Goal: Information Seeking & Learning: Find contact information

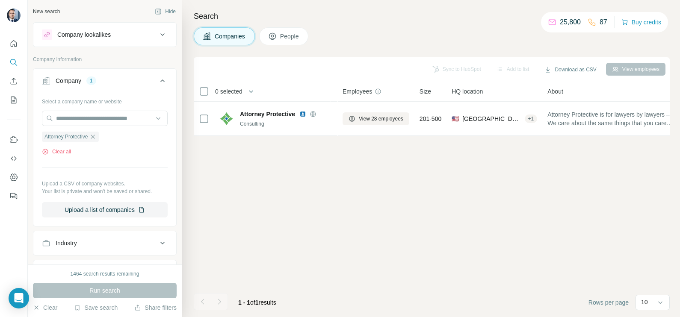
scroll to position [0, 189]
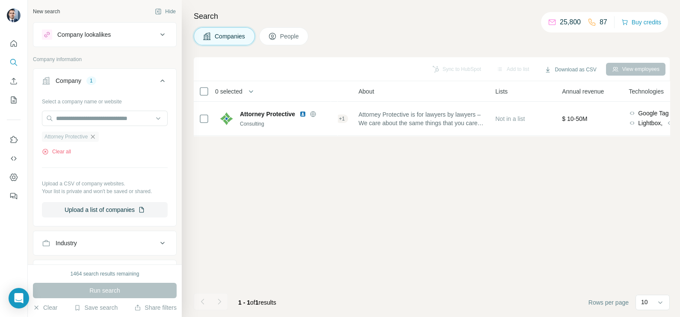
click at [95, 136] on icon "button" at bounding box center [93, 137] width 4 height 4
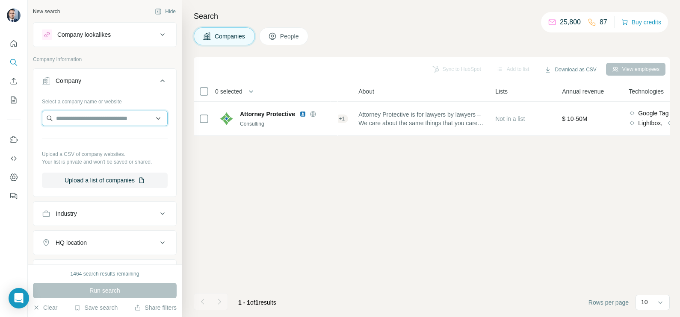
click at [89, 121] on input "text" at bounding box center [105, 118] width 126 height 15
paste input "**********"
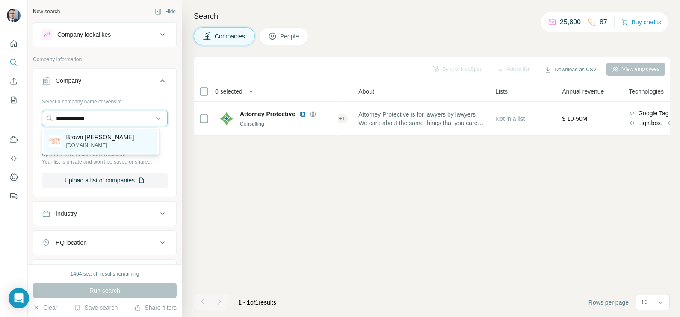
type input "**********"
click at [101, 139] on p "Brown [PERSON_NAME]" at bounding box center [100, 137] width 68 height 9
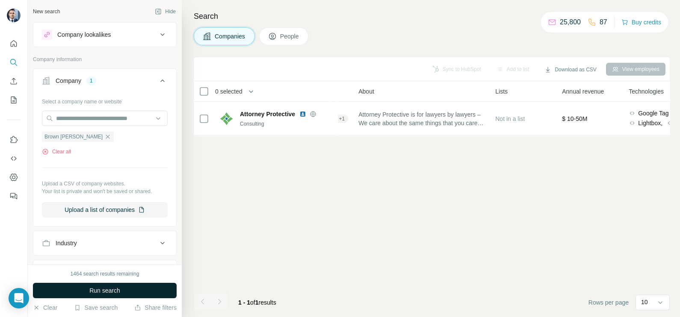
click at [113, 290] on span "Run search" at bounding box center [104, 291] width 31 height 9
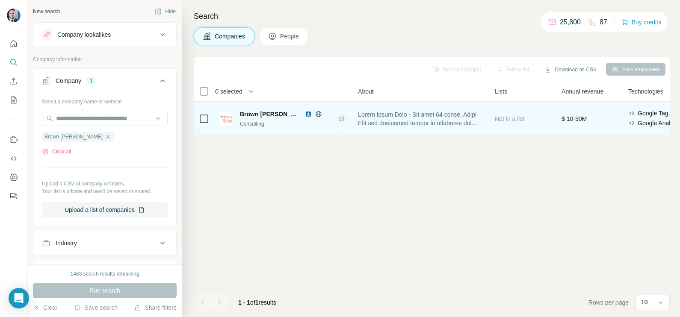
click at [290, 109] on div "Brown [PERSON_NAME] Consulting" at bounding box center [275, 119] width 113 height 24
click at [315, 115] on icon at bounding box center [318, 114] width 7 height 7
click at [305, 116] on img at bounding box center [308, 114] width 7 height 7
click at [289, 121] on div "Consulting" at bounding box center [286, 124] width 92 height 8
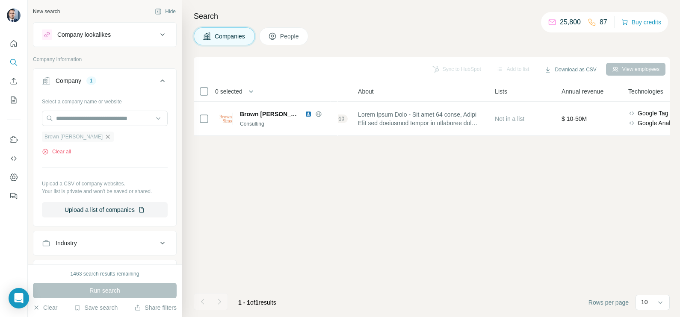
click at [104, 137] on icon "button" at bounding box center [107, 136] width 7 height 7
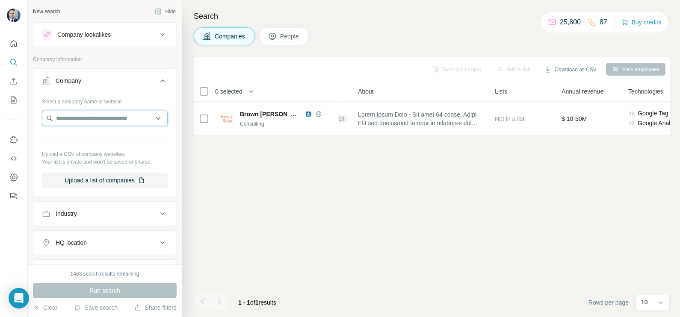
click at [88, 115] on input "text" at bounding box center [105, 118] width 126 height 15
paste input "*********"
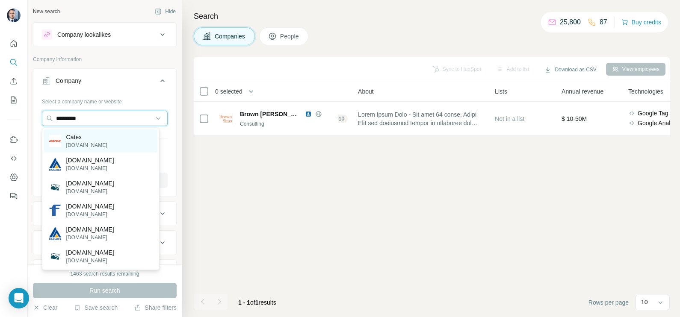
type input "*********"
click at [93, 135] on div "Catex [DOMAIN_NAME]" at bounding box center [100, 141] width 113 height 23
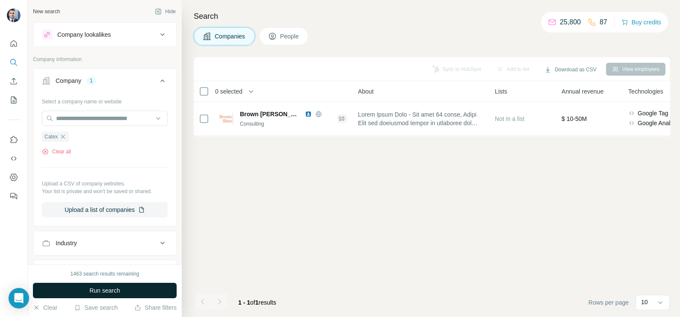
click at [124, 291] on button "Run search" at bounding box center [105, 290] width 144 height 15
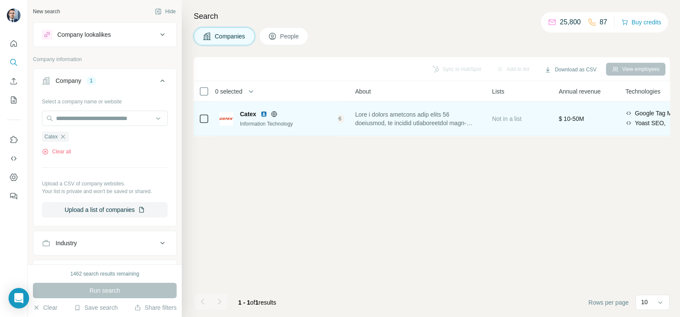
click at [277, 114] on icon at bounding box center [275, 114] width 6 height 6
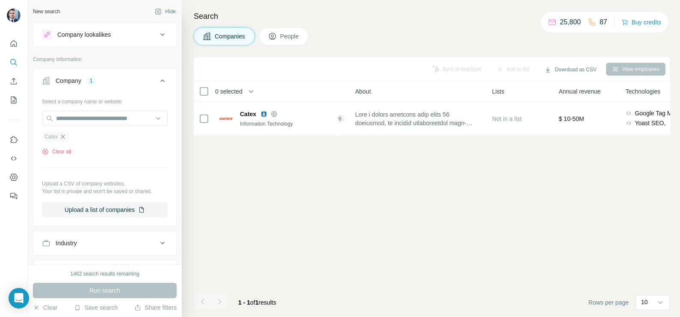
click at [62, 140] on icon "button" at bounding box center [62, 136] width 7 height 7
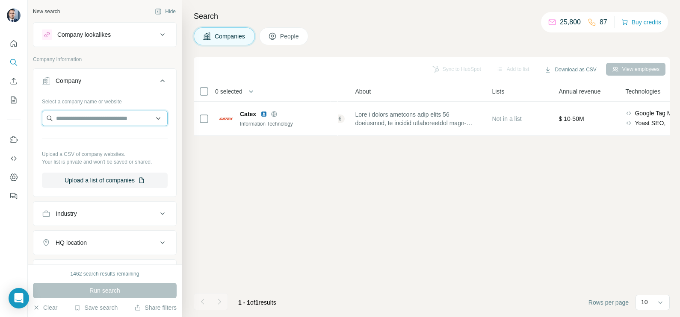
click at [71, 118] on input "text" at bounding box center [105, 118] width 126 height 15
paste input "**********"
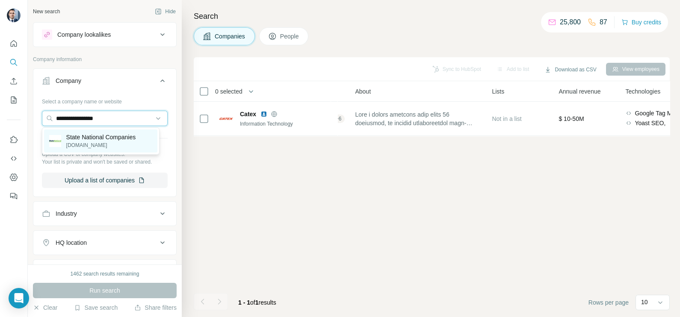
type input "**********"
click at [106, 142] on p "[DOMAIN_NAME]" at bounding box center [101, 146] width 70 height 8
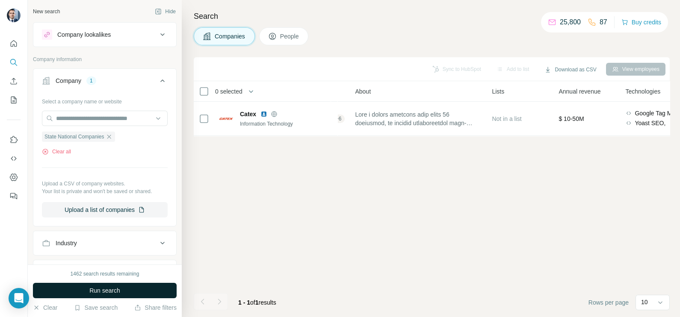
click at [111, 291] on span "Run search" at bounding box center [104, 291] width 31 height 9
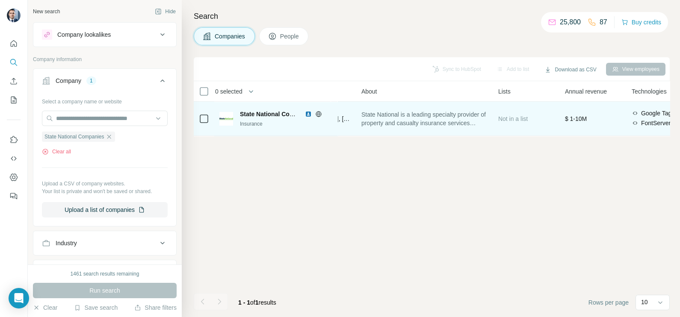
click at [331, 130] on div "State National Companies Insurance" at bounding box center [275, 119] width 113 height 24
click at [322, 115] on div at bounding box center [318, 114] width 27 height 7
click at [308, 111] on img at bounding box center [308, 114] width 7 height 7
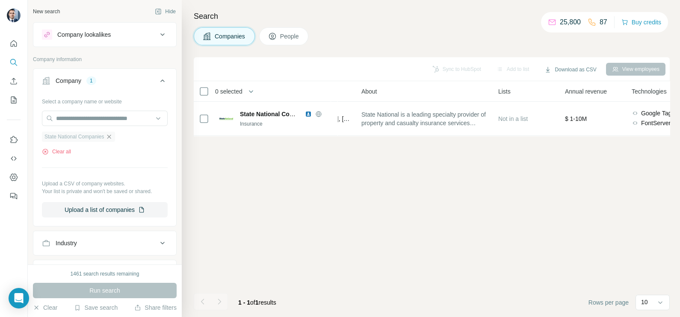
click at [112, 134] on icon "button" at bounding box center [109, 136] width 7 height 7
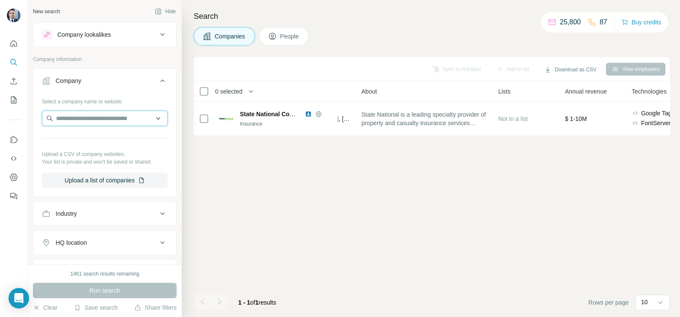
click at [98, 115] on input "text" at bounding box center [105, 118] width 126 height 15
paste input "**********"
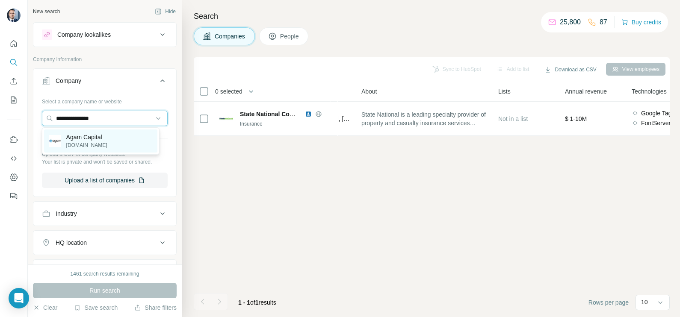
type input "**********"
click at [98, 140] on p "Agam Capital" at bounding box center [86, 137] width 41 height 9
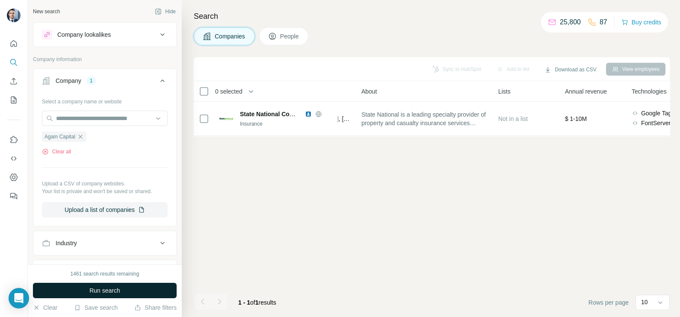
click at [119, 287] on span "Run search" at bounding box center [104, 291] width 31 height 9
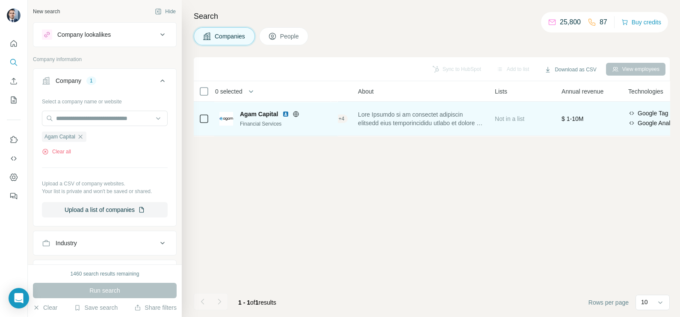
click at [294, 116] on icon at bounding box center [296, 114] width 7 height 7
click at [286, 116] on img at bounding box center [285, 114] width 7 height 7
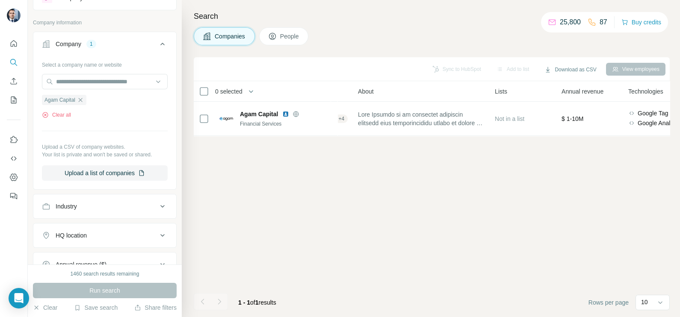
scroll to position [53, 0]
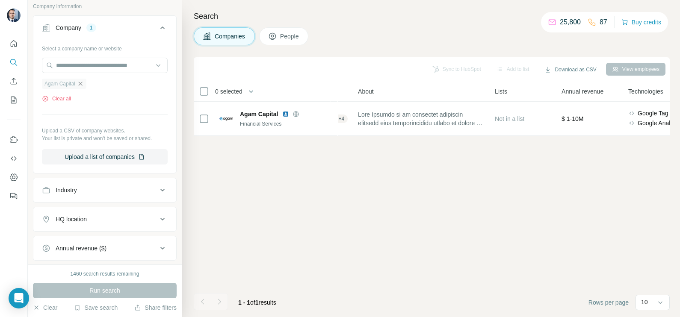
click at [84, 84] on icon "button" at bounding box center [80, 83] width 7 height 7
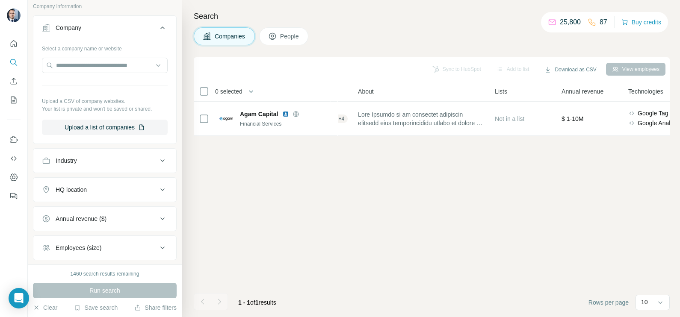
scroll to position [0, 0]
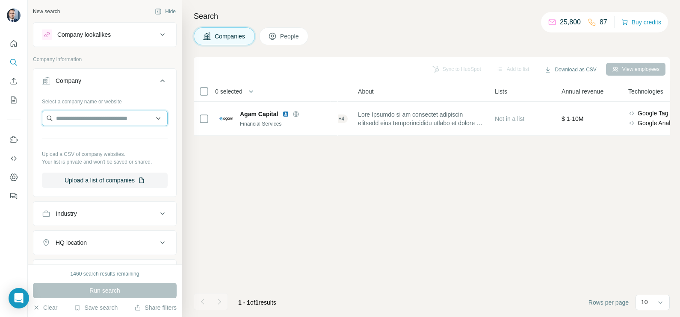
click at [87, 120] on input "text" at bounding box center [105, 118] width 126 height 15
paste input "**********"
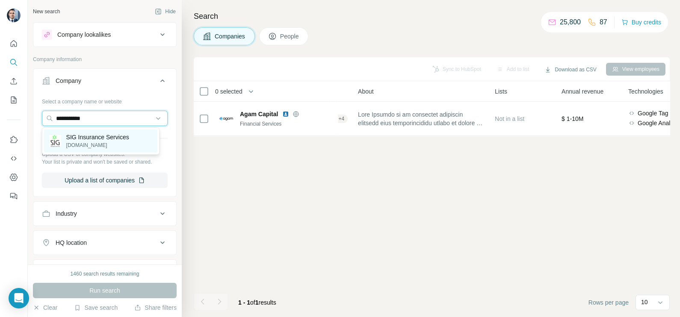
type input "**********"
click at [95, 139] on p "SIG Insurance Services" at bounding box center [97, 137] width 63 height 9
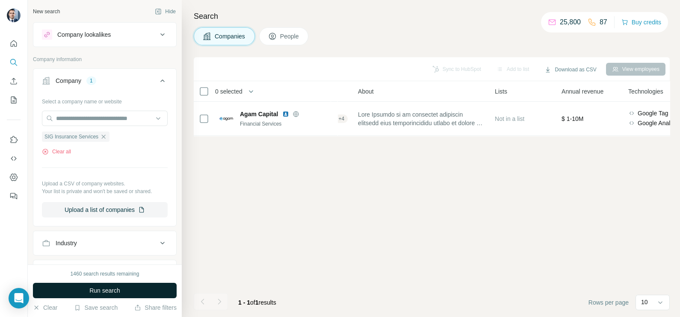
click at [114, 290] on span "Run search" at bounding box center [104, 291] width 31 height 9
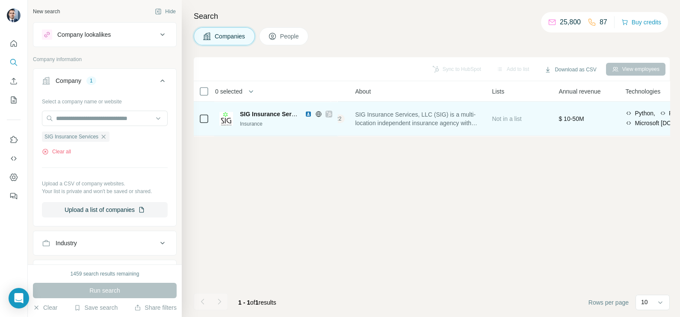
click at [342, 120] on div "+ 22" at bounding box center [336, 119] width 15 height 8
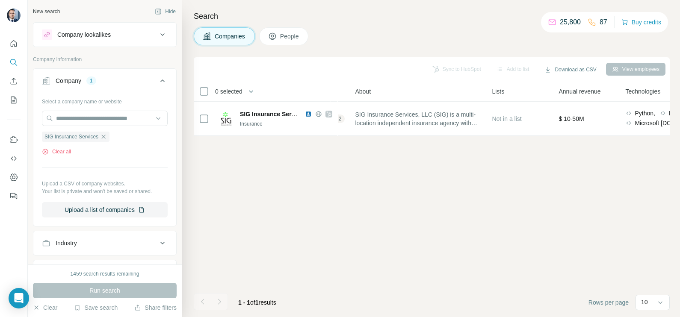
click at [312, 169] on div "Sync to HubSpot Add to list Download as CSV View employees 0 selected Companies…" at bounding box center [432, 187] width 476 height 260
click at [291, 44] on button "People" at bounding box center [284, 36] width 50 height 18
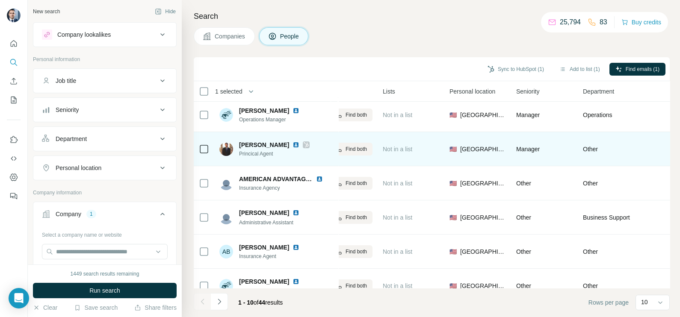
scroll to position [0, 189]
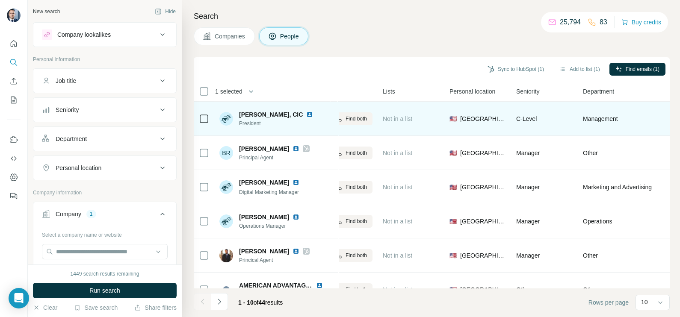
click at [306, 117] on img at bounding box center [309, 114] width 7 height 7
drag, startPoint x: 235, startPoint y: 115, endPoint x: 278, endPoint y: 113, distance: 42.4
click at [278, 113] on div "[PERSON_NAME], CIC President" at bounding box center [271, 118] width 104 height 17
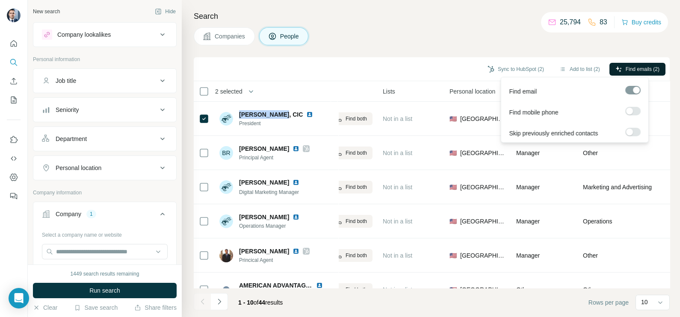
click at [637, 68] on span "Find emails (2)" at bounding box center [643, 69] width 34 height 8
click at [554, 60] on div "Sync to HubSpot (2) Add to list (2) Find emails (2)" at bounding box center [432, 69] width 476 height 24
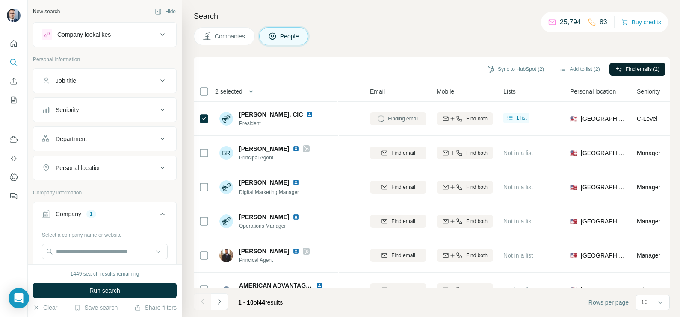
scroll to position [0, 0]
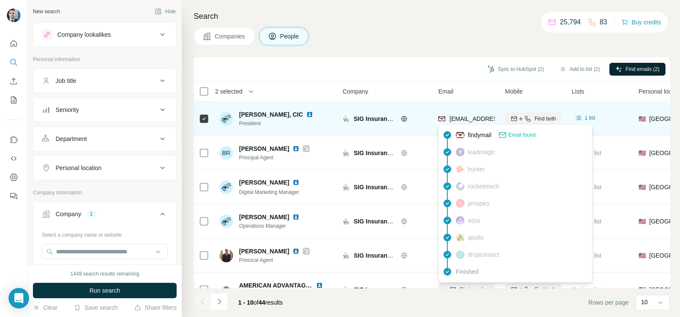
click at [470, 120] on span "[EMAIL_ADDRESS][PERSON_NAME][DOMAIN_NAME]" at bounding box center [525, 118] width 151 height 7
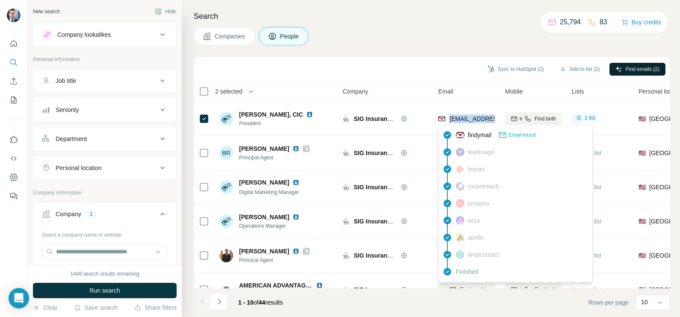
copy tr "[EMAIL_ADDRESS][PERSON_NAME][DOMAIN_NAME]"
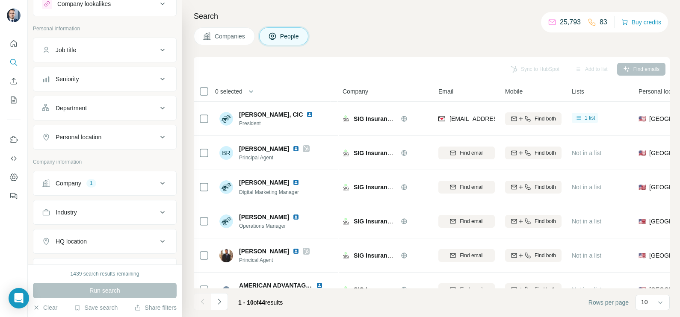
scroll to position [53, 0]
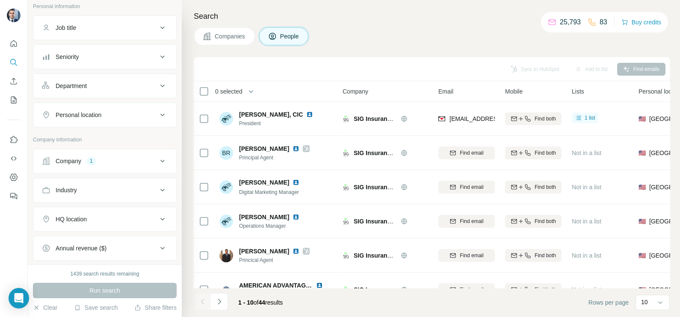
click at [233, 27] on button "Companies" at bounding box center [224, 36] width 61 height 18
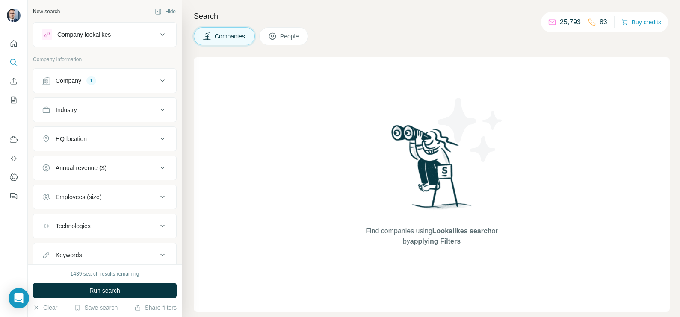
click at [157, 83] on icon at bounding box center [162, 81] width 10 height 10
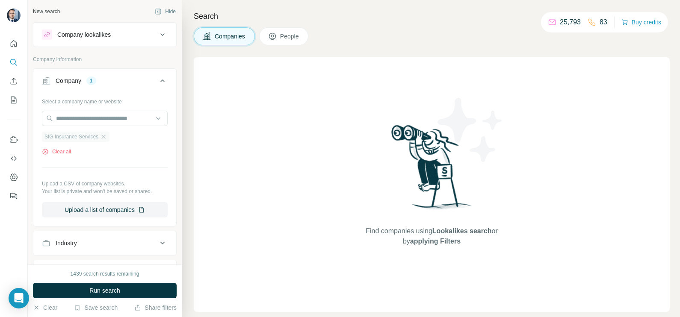
click at [82, 135] on span "SIG Insurance Services" at bounding box center [71, 137] width 54 height 8
click at [103, 137] on icon "button" at bounding box center [103, 136] width 7 height 7
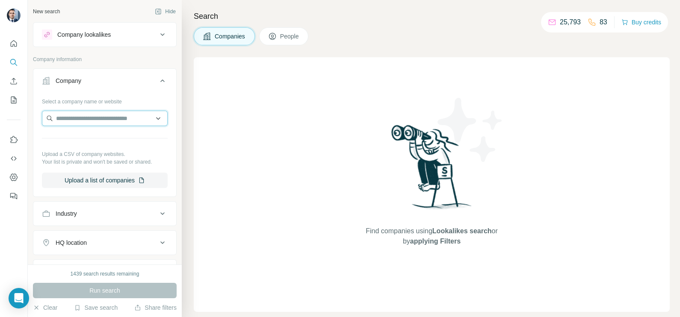
click at [90, 115] on input "text" at bounding box center [105, 118] width 126 height 15
paste input "**********"
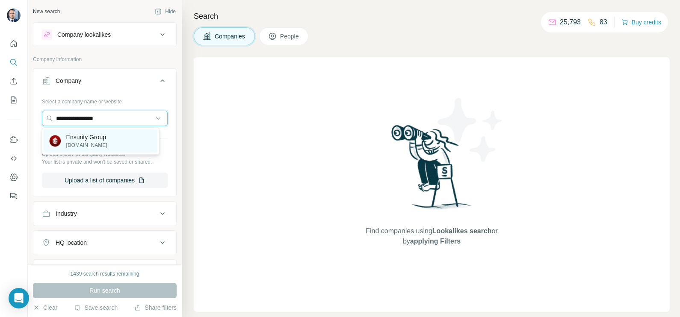
type input "**********"
click at [85, 139] on p "Ensurity Group" at bounding box center [86, 137] width 41 height 9
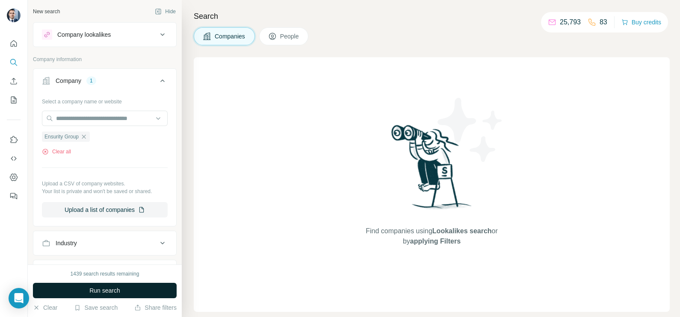
click at [101, 288] on span "Run search" at bounding box center [104, 291] width 31 height 9
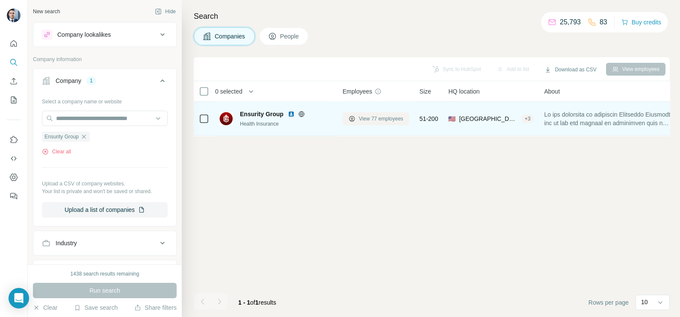
click at [368, 121] on span "View 77 employees" at bounding box center [381, 119] width 44 height 8
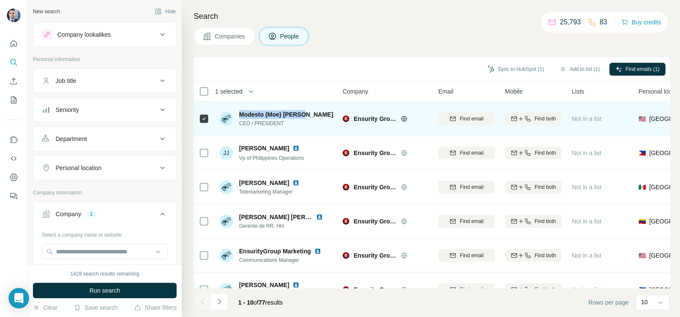
drag, startPoint x: 241, startPoint y: 114, endPoint x: 302, endPoint y: 115, distance: 61.6
click at [302, 115] on span "Modesto (Moe) Flores" at bounding box center [286, 114] width 94 height 9
copy span "Modesto (Moe) Flores"
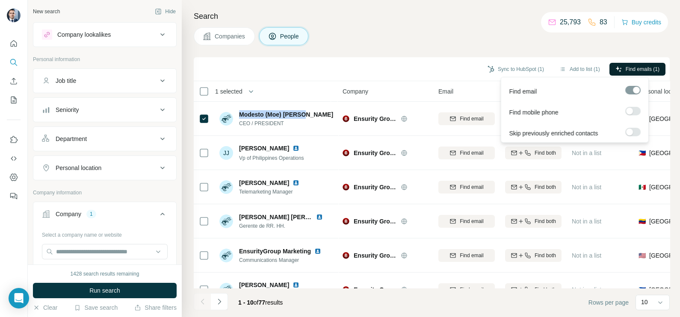
click at [631, 70] on span "Find emails (1)" at bounding box center [643, 69] width 34 height 8
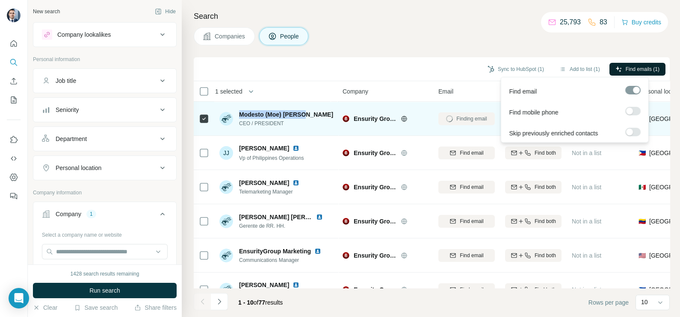
click at [271, 115] on span "Modesto (Moe) Flores" at bounding box center [286, 114] width 94 height 9
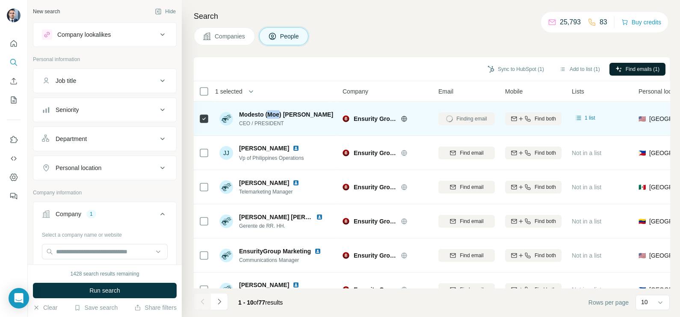
click at [271, 115] on span "Modesto (Moe) Flores" at bounding box center [286, 114] width 94 height 9
drag, startPoint x: 281, startPoint y: 121, endPoint x: 237, endPoint y: 121, distance: 44.1
click at [237, 121] on div "Modesto (Moe) Flores CEO / PRESIDENT" at bounding box center [276, 118] width 114 height 17
drag, startPoint x: 237, startPoint y: 121, endPoint x: 279, endPoint y: 126, distance: 42.7
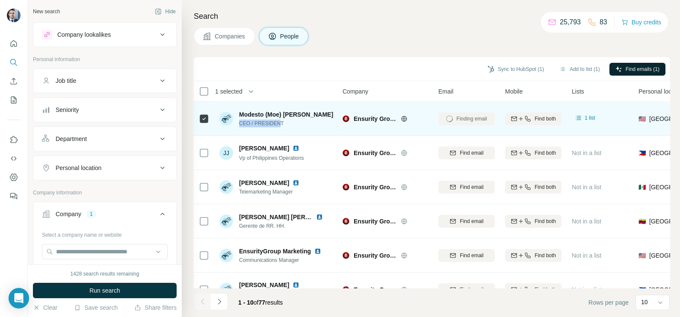
click at [279, 126] on span "CEO / PRESIDENT" at bounding box center [286, 124] width 94 height 8
click at [245, 122] on span "CEO / PRESIDENT" at bounding box center [286, 124] width 94 height 8
drag, startPoint x: 240, startPoint y: 123, endPoint x: 284, endPoint y: 128, distance: 44.8
click at [284, 128] on div "Modesto (Moe) Flores CEO / PRESIDENT" at bounding box center [276, 119] width 114 height 24
copy span "CEO / PRESIDENT"
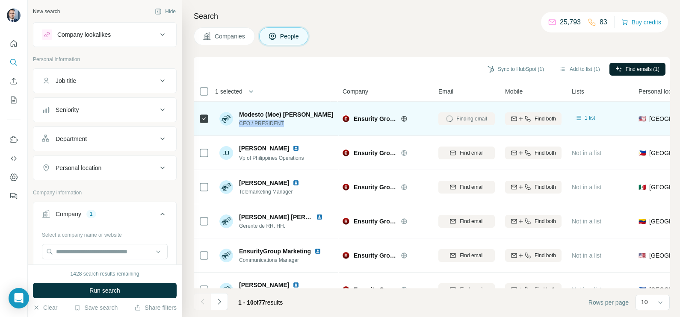
click at [337, 113] on img at bounding box center [340, 114] width 7 height 7
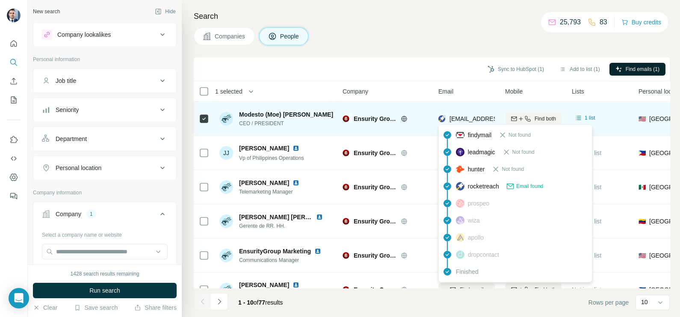
click at [471, 117] on span "mflores@ensuritygroup.com" at bounding box center [500, 118] width 101 height 7
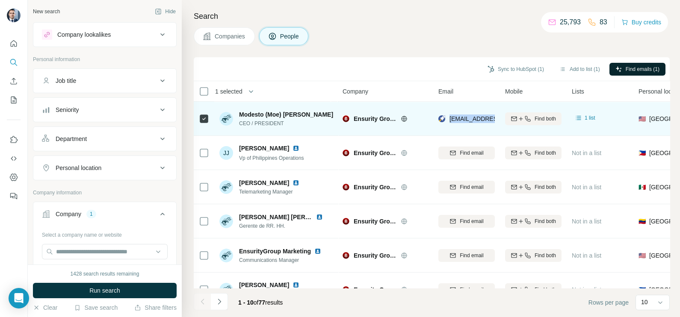
click at [471, 117] on span "mflores@ensuritygroup.com" at bounding box center [500, 118] width 101 height 7
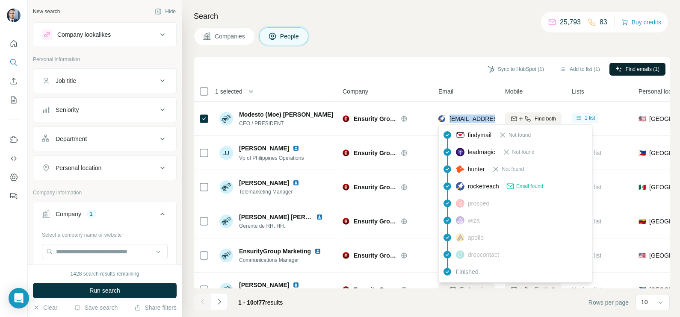
copy tr "mflores@ensuritygroup.com"
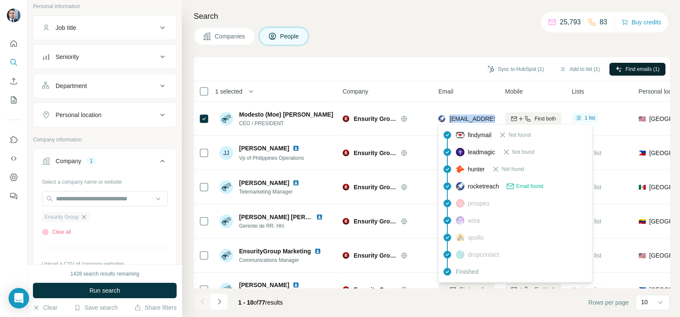
click at [86, 218] on icon "button" at bounding box center [83, 217] width 7 height 7
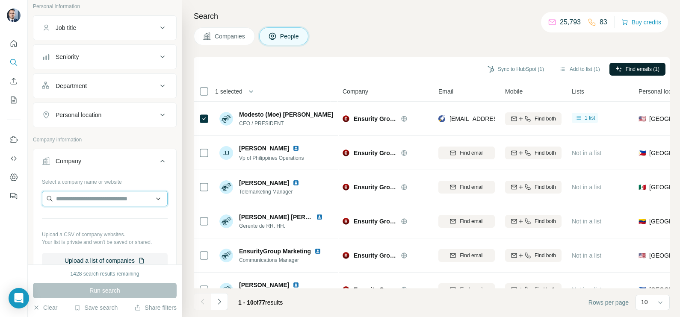
click at [86, 201] on input "text" at bounding box center [105, 198] width 126 height 15
paste input "**********"
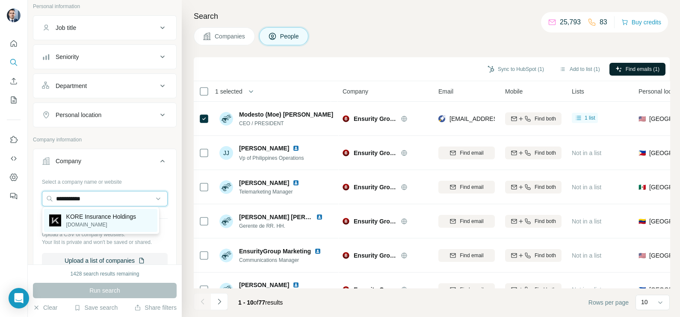
type input "**********"
click at [96, 219] on p "KORE Insurance Holdings" at bounding box center [101, 217] width 70 height 9
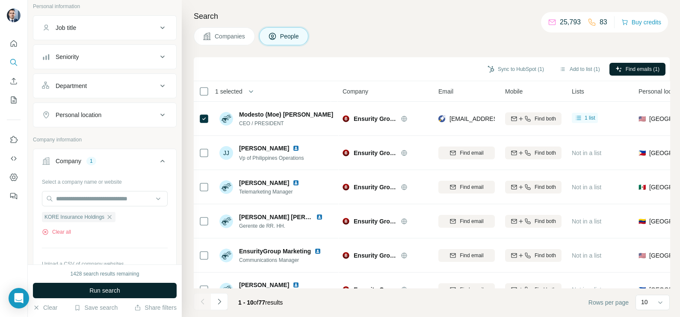
click at [109, 290] on span "Run search" at bounding box center [104, 291] width 31 height 9
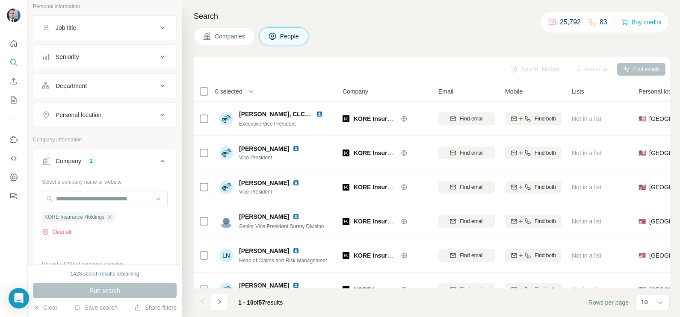
click at [229, 33] on span "Companies" at bounding box center [230, 36] width 31 height 9
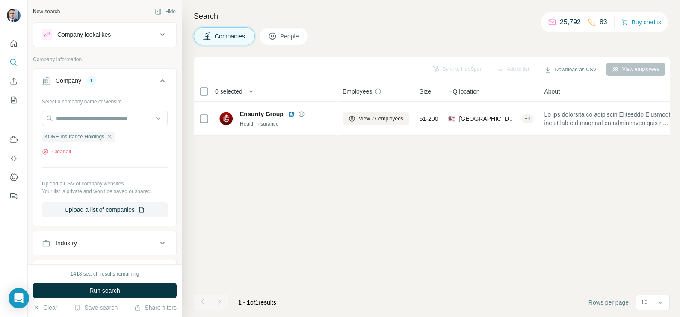
click at [109, 287] on span "Run search" at bounding box center [104, 291] width 31 height 9
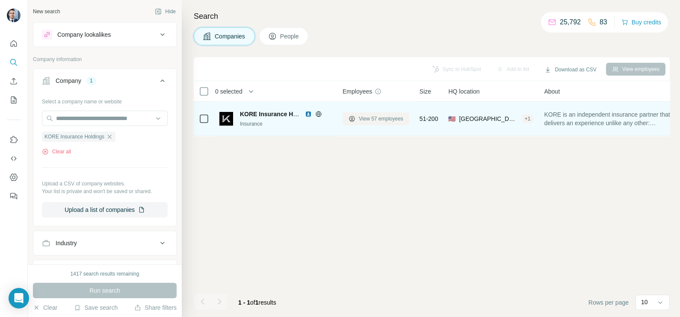
click at [370, 122] on button "View 57 employees" at bounding box center [376, 118] width 67 height 13
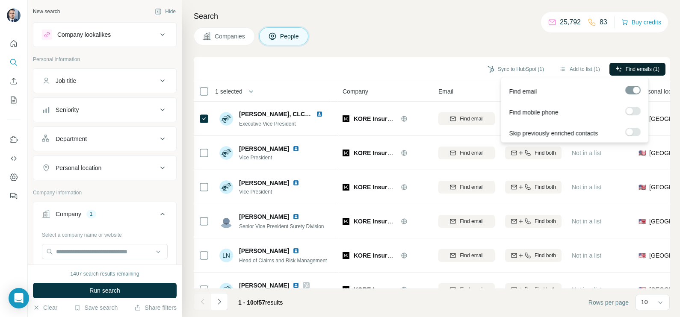
click at [651, 67] on span "Find emails (1)" at bounding box center [643, 69] width 34 height 8
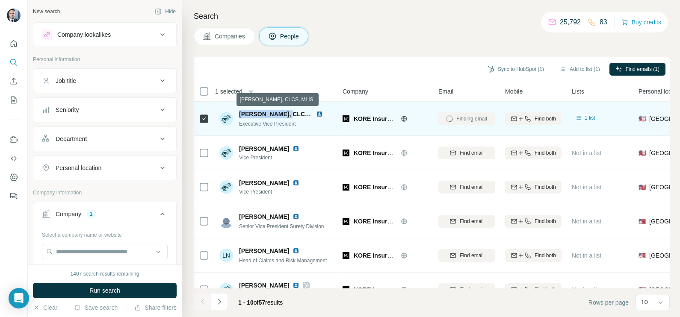
drag, startPoint x: 285, startPoint y: 112, endPoint x: 237, endPoint y: 113, distance: 47.5
click at [237, 113] on div "Anthony Ferrara, CLCS, MLIS Executive Vice President" at bounding box center [276, 119] width 114 height 18
copy span "Anthony Ferrara"
drag, startPoint x: 237, startPoint y: 113, endPoint x: 320, endPoint y: 115, distance: 82.6
click at [320, 115] on img at bounding box center [319, 114] width 7 height 7
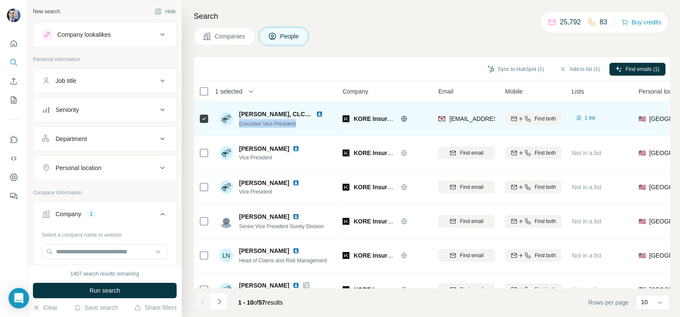
drag, startPoint x: 239, startPoint y: 124, endPoint x: 305, endPoint y: 124, distance: 65.4
click at [305, 124] on div "Executive Vice President" at bounding box center [286, 123] width 94 height 9
copy span "Executive Vice President"
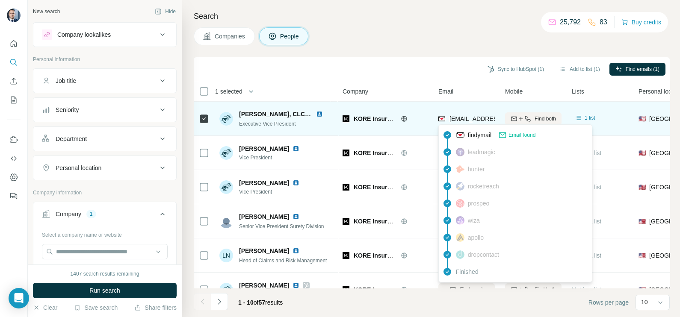
click at [450, 115] on span "aferrara@koreins.com" at bounding box center [500, 118] width 101 height 7
click at [450, 115] on span "aferrara@koreins.com" at bounding box center [497, 119] width 95 height 9
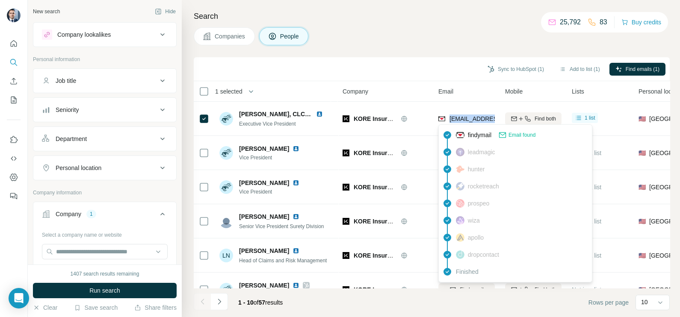
copy tr "aferrara@koreins.com"
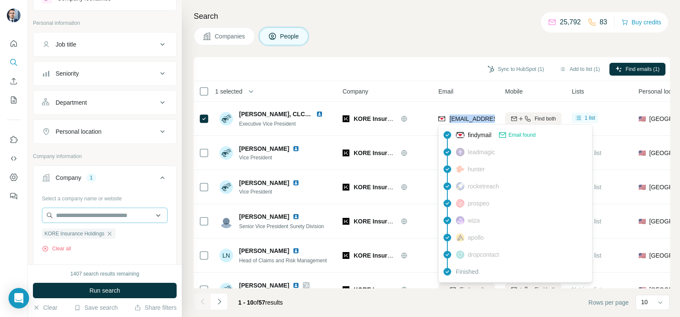
scroll to position [53, 0]
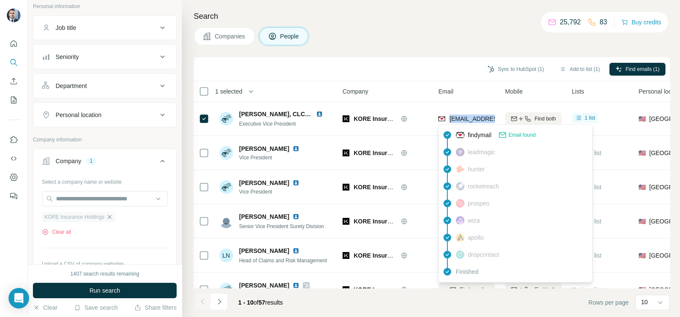
click at [113, 219] on div "KORE Insurance Holdings" at bounding box center [79, 217] width 74 height 10
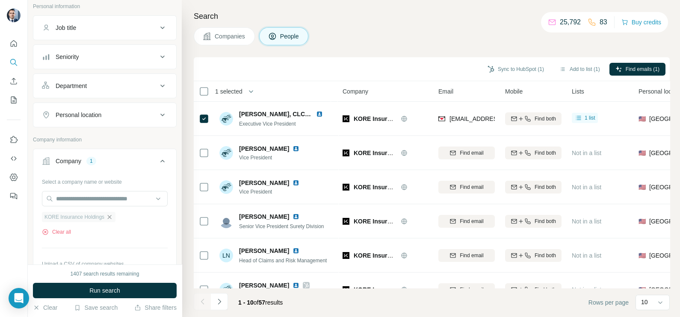
click at [111, 214] on icon "button" at bounding box center [109, 217] width 7 height 7
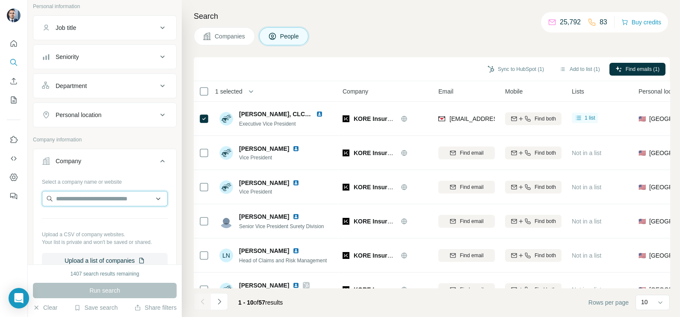
click at [97, 192] on input "text" at bounding box center [105, 198] width 126 height 15
paste input "**********"
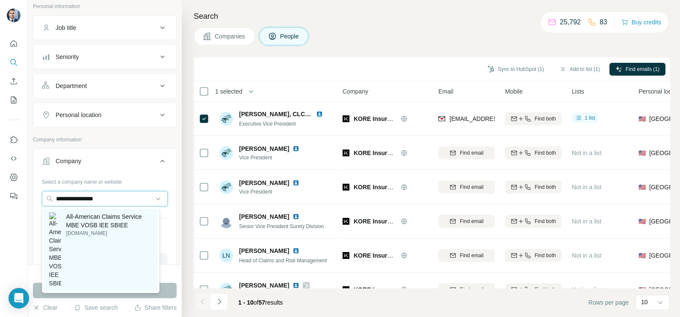
type input "**********"
click at [86, 220] on p "All-American Claims Service MBE VOSB IEE SBIEE" at bounding box center [109, 221] width 86 height 17
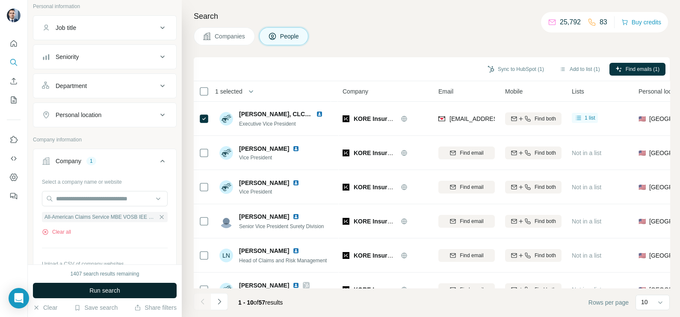
click at [104, 297] on button "Run search" at bounding box center [105, 290] width 144 height 15
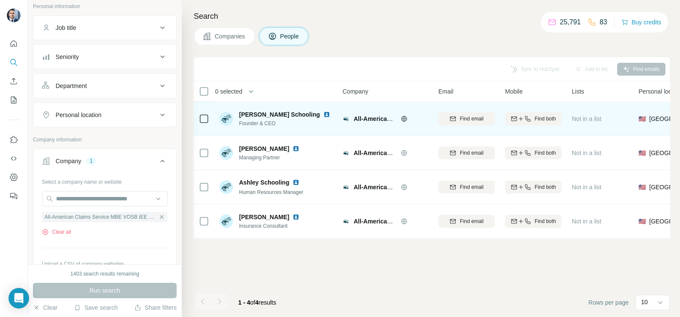
click at [404, 117] on icon at bounding box center [404, 119] width 2 height 6
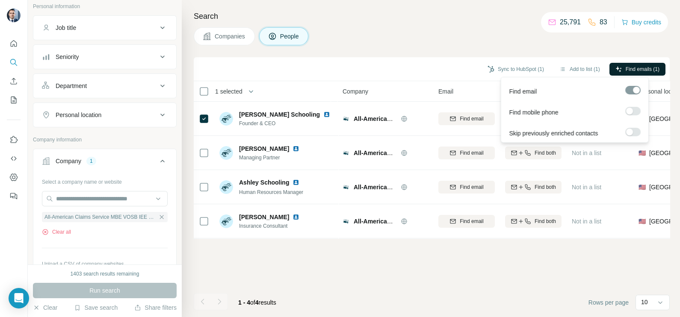
click at [639, 72] on span "Find emails (1)" at bounding box center [643, 69] width 34 height 8
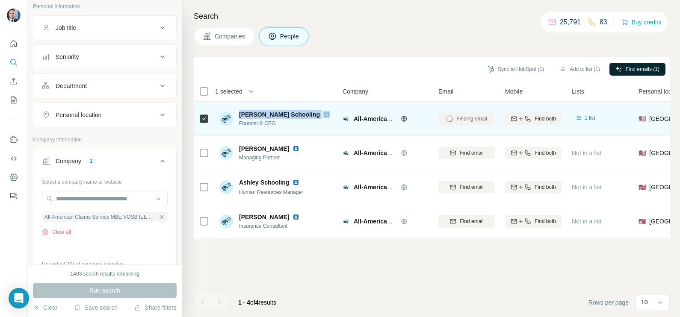
drag, startPoint x: 239, startPoint y: 113, endPoint x: 298, endPoint y: 112, distance: 58.6
click at [299, 112] on div "Matthew Schooling" at bounding box center [286, 114] width 94 height 9
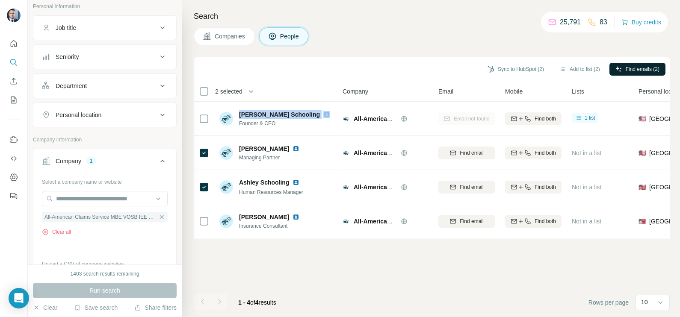
click at [644, 68] on span "Find emails (2)" at bounding box center [643, 69] width 34 height 8
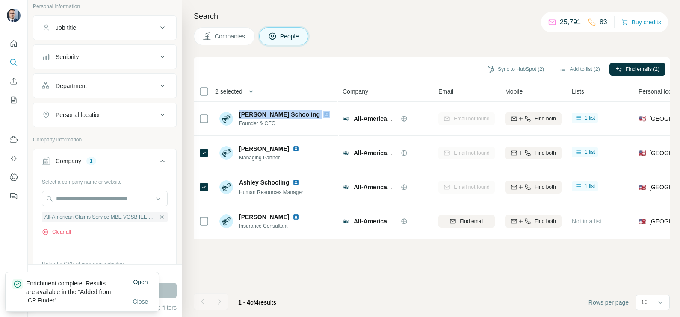
click at [216, 36] on span "Companies" at bounding box center [230, 36] width 31 height 9
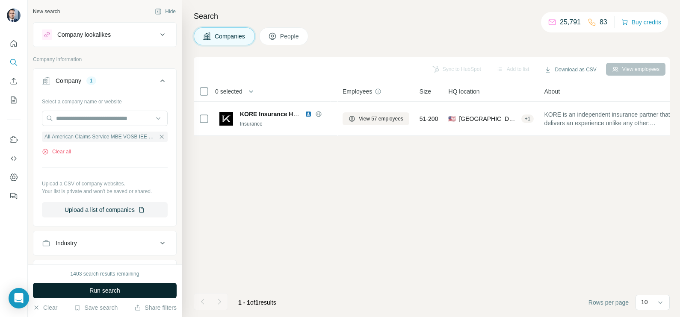
click at [164, 292] on button "Run search" at bounding box center [105, 290] width 144 height 15
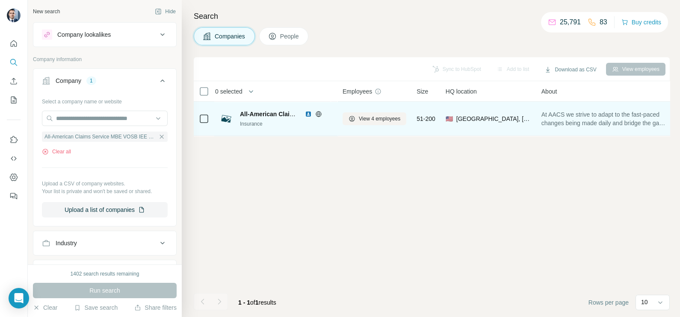
click at [308, 113] on img at bounding box center [308, 114] width 7 height 7
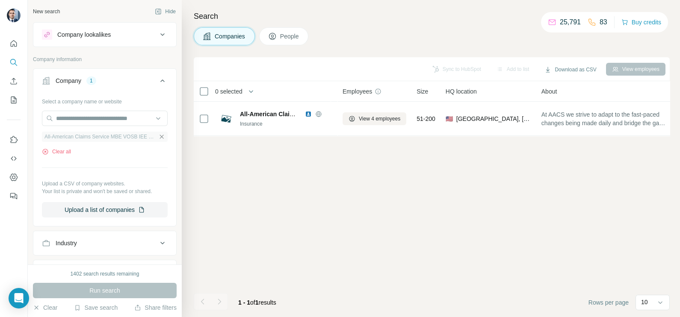
click at [160, 137] on icon "button" at bounding box center [162, 137] width 4 height 4
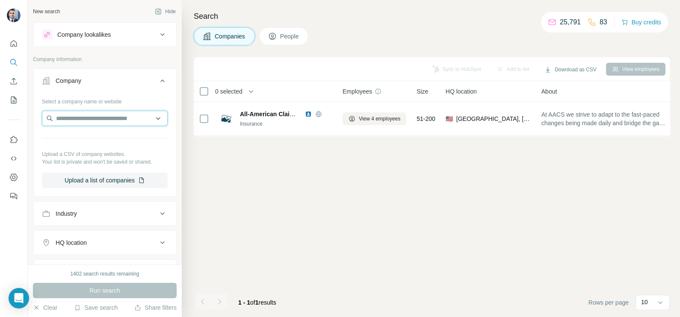
click at [114, 124] on input "text" at bounding box center [105, 118] width 126 height 15
paste input "********"
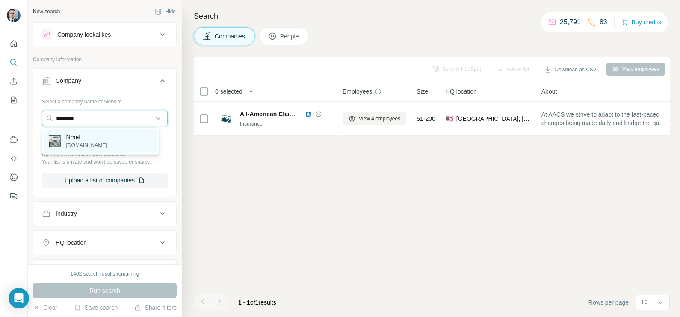
type input "********"
click at [77, 145] on p "nmef.com" at bounding box center [86, 146] width 41 height 8
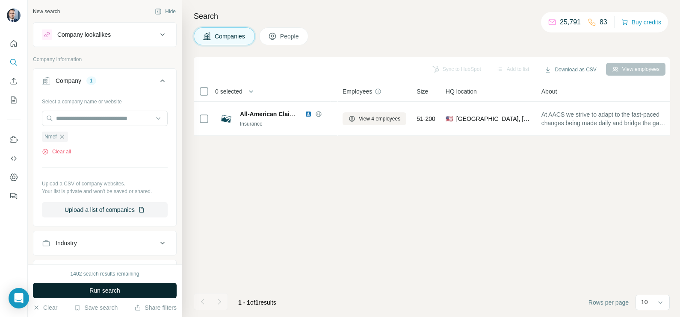
click at [99, 291] on span "Run search" at bounding box center [104, 291] width 31 height 9
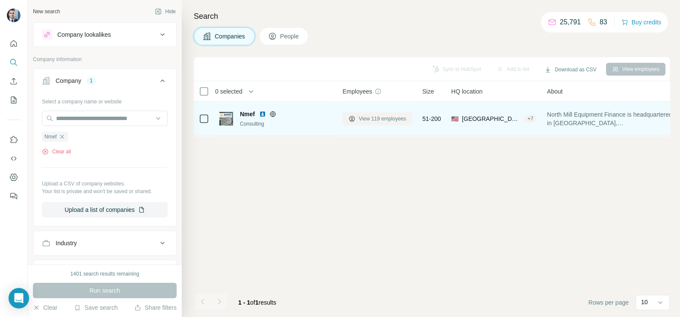
click at [372, 118] on span "View 119 employees" at bounding box center [382, 119] width 47 height 8
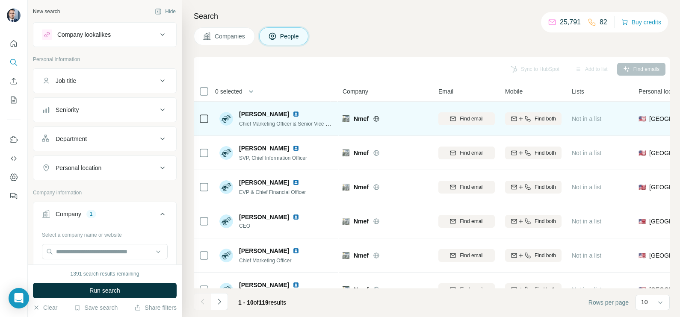
click at [377, 120] on icon at bounding box center [376, 119] width 2 height 6
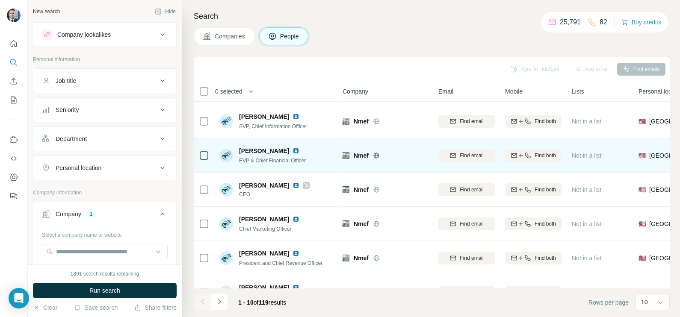
scroll to position [53, 0]
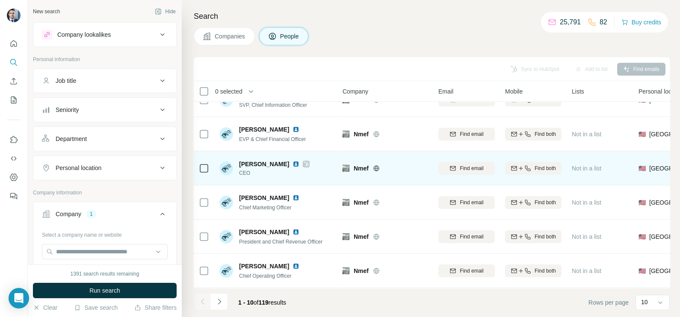
click at [293, 164] on img at bounding box center [296, 164] width 7 height 7
click at [198, 170] on td at bounding box center [204, 168] width 21 height 34
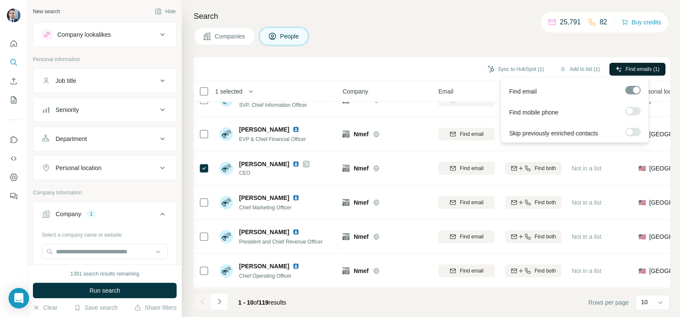
click at [639, 71] on span "Find emails (1)" at bounding box center [643, 69] width 34 height 8
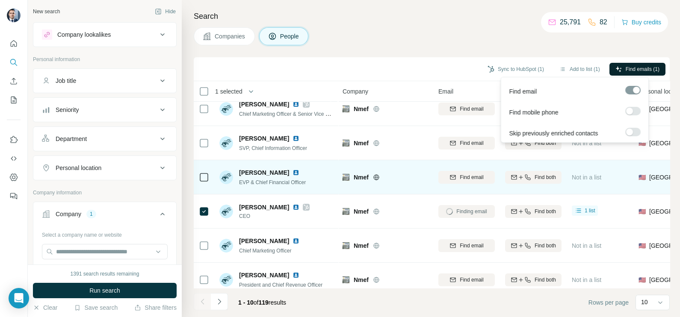
scroll to position [0, 0]
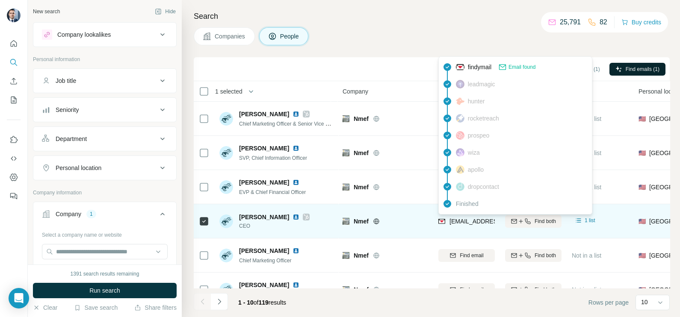
click at [473, 218] on span "dlee@nmef.com" at bounding box center [500, 221] width 101 height 7
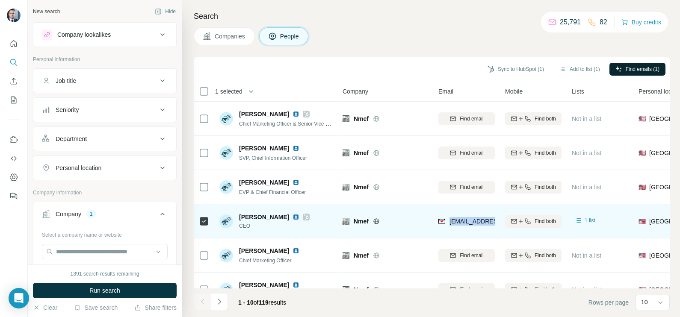
click at [473, 217] on span "dlee@nmef.com" at bounding box center [497, 221] width 95 height 9
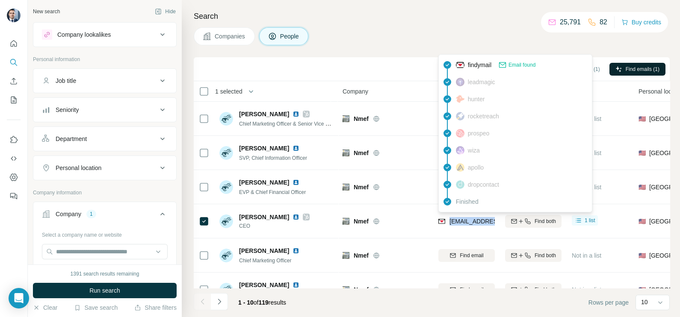
copy tr "dlee@nmef.com"
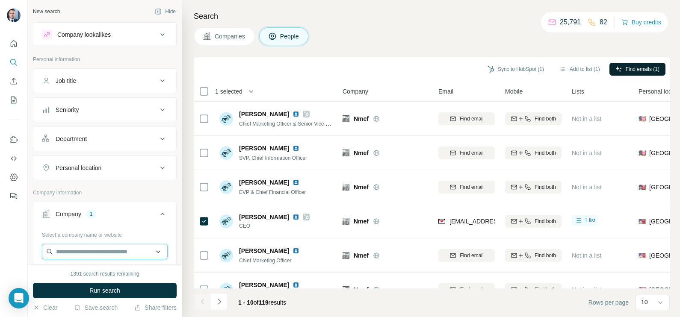
click at [99, 251] on input "text" at bounding box center [105, 251] width 126 height 15
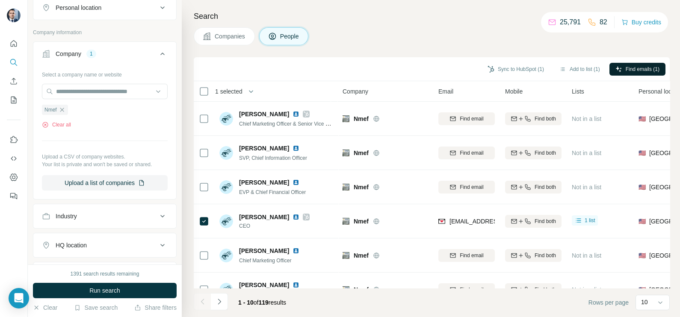
click at [80, 130] on div "Select a company name or website Nmef Clear all Upload a CSV of company website…" at bounding box center [105, 129] width 126 height 123
click at [68, 120] on div "Nmef Clear all" at bounding box center [105, 114] width 126 height 30
click at [68, 122] on button "Clear all" at bounding box center [56, 125] width 29 height 8
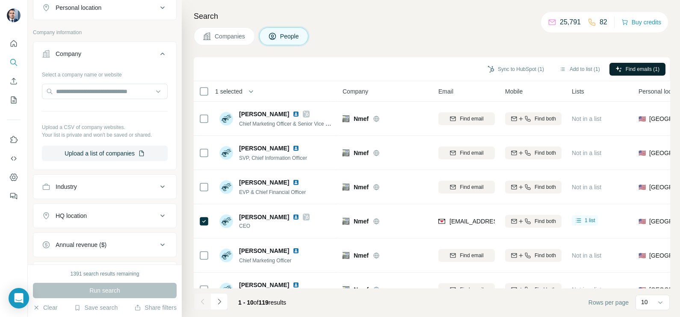
click at [235, 38] on span "Companies" at bounding box center [230, 36] width 31 height 9
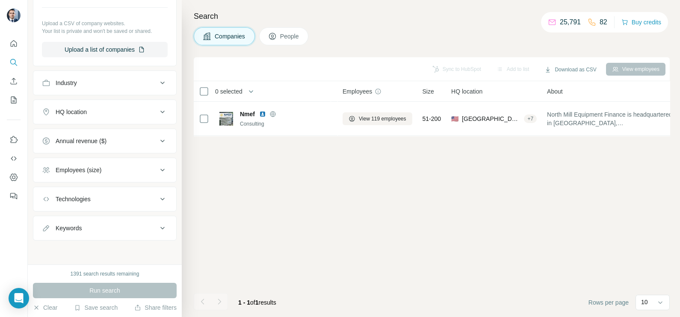
scroll to position [28, 0]
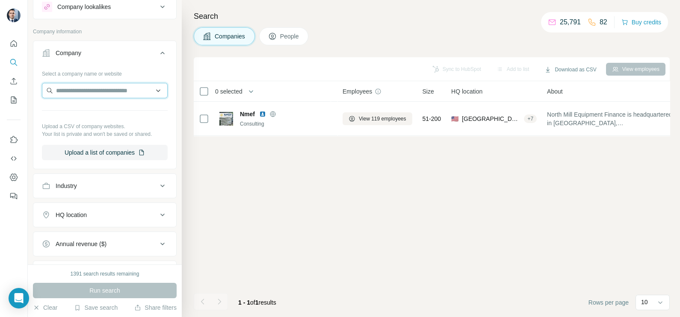
click at [83, 85] on input "text" at bounding box center [105, 90] width 126 height 15
paste input "**********"
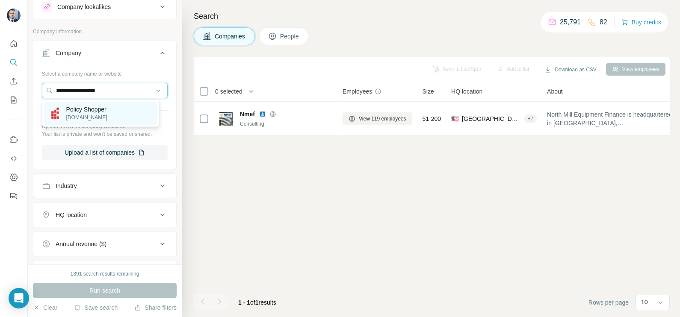
type input "**********"
click at [83, 114] on p "policy-shopper.com" at bounding box center [86, 118] width 41 height 8
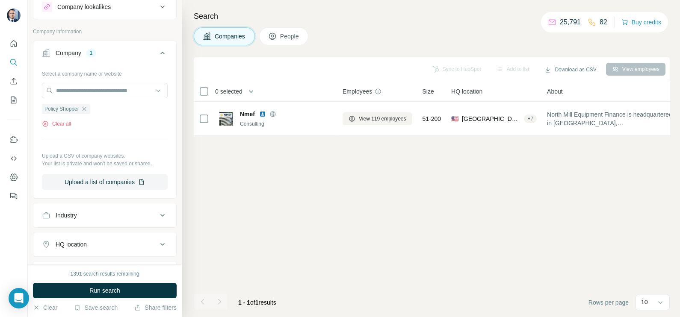
click at [100, 299] on div "1391 search results remaining Run search Clear Save search Share filters" at bounding box center [105, 291] width 154 height 53
click at [97, 295] on button "Run search" at bounding box center [105, 290] width 144 height 15
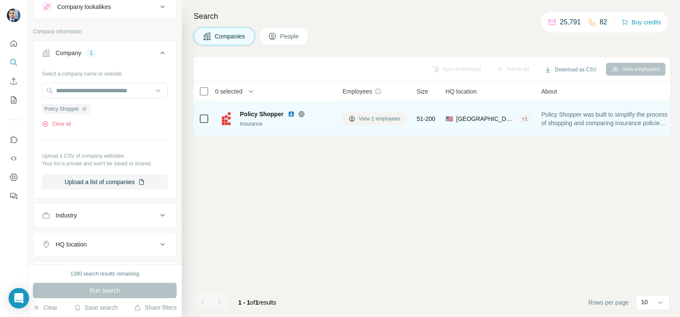
click at [369, 115] on span "View 2 employees" at bounding box center [379, 119] width 41 height 8
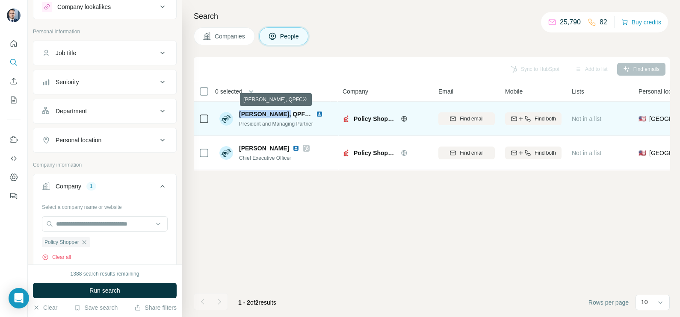
drag, startPoint x: 237, startPoint y: 111, endPoint x: 279, endPoint y: 112, distance: 41.9
click at [279, 112] on div "Colin Vandling, QPFC® President and Managing Partner" at bounding box center [276, 119] width 114 height 18
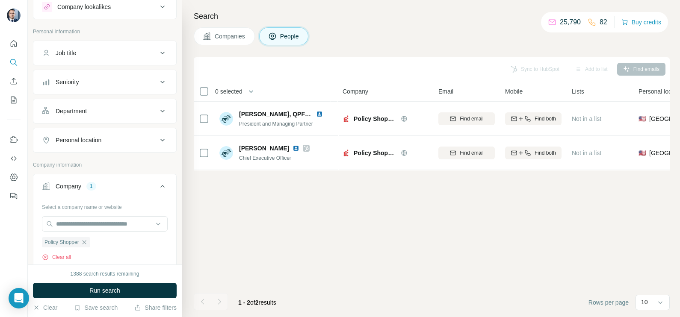
click at [290, 210] on div "Sync to HubSpot Add to list Find emails 0 selected People Company Email Mobile …" at bounding box center [432, 187] width 476 height 260
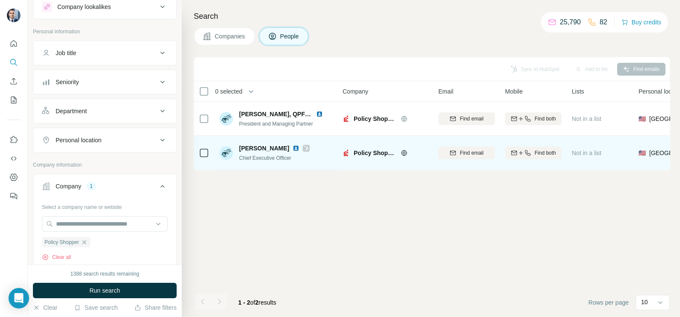
click at [293, 148] on img at bounding box center [296, 148] width 7 height 7
click at [211, 154] on td at bounding box center [204, 153] width 21 height 34
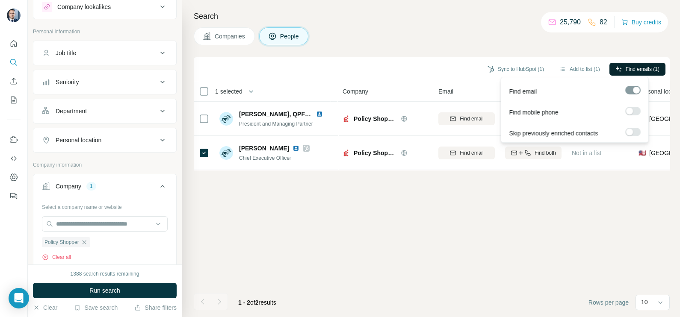
click at [641, 73] on button "Find emails (1)" at bounding box center [638, 69] width 56 height 13
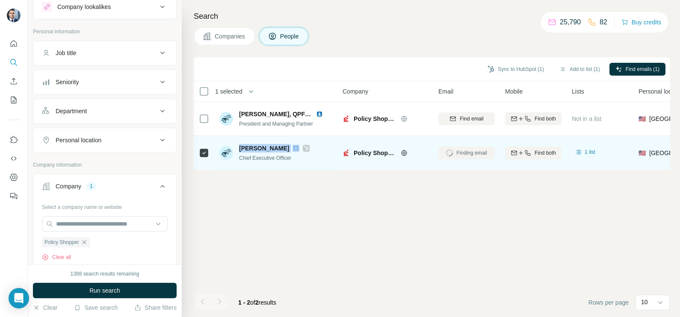
drag, startPoint x: 240, startPoint y: 145, endPoint x: 276, endPoint y: 148, distance: 36.9
click at [276, 148] on div "Mina Hanna" at bounding box center [274, 148] width 71 height 9
copy span "Mina Hanna"
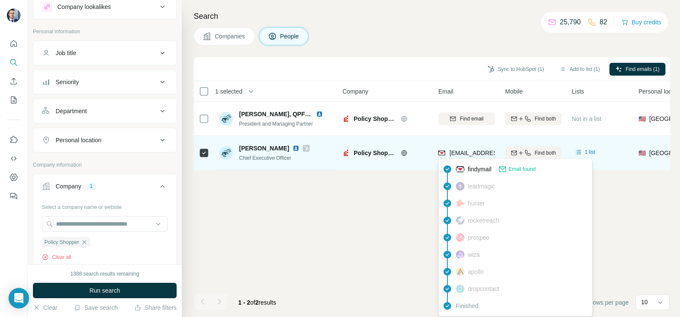
click at [472, 150] on span "mina.hanna@policy-shopper.com" at bounding box center [525, 153] width 151 height 7
click at [472, 149] on span "mina.hanna@policy-shopper.com" at bounding box center [522, 153] width 144 height 9
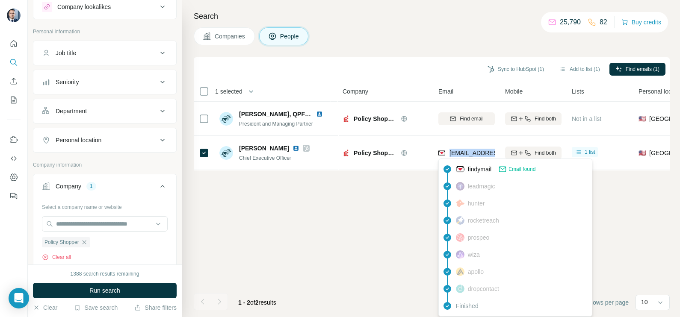
copy tr "mina.hanna@policy-shopper.com"
